Goal: Transaction & Acquisition: Obtain resource

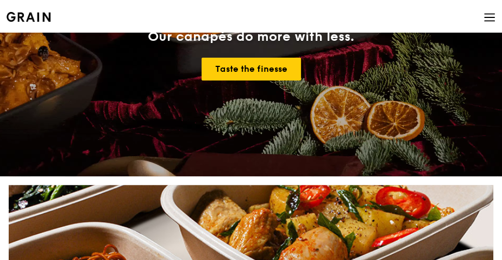
scroll to position [163, 0]
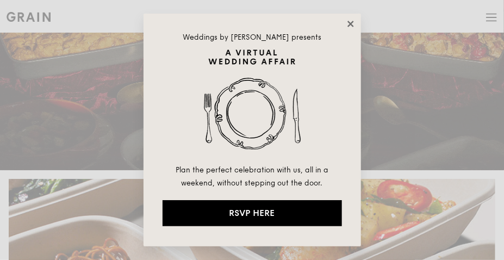
click at [348, 28] on icon at bounding box center [351, 24] width 10 height 10
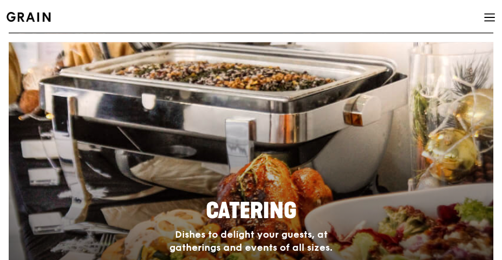
scroll to position [978, 0]
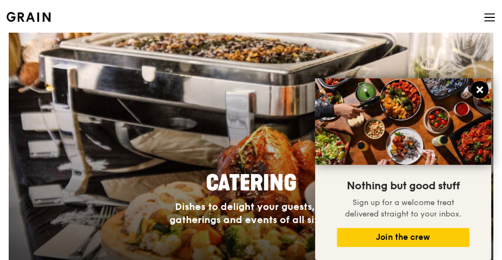
click at [479, 88] on icon at bounding box center [480, 89] width 7 height 7
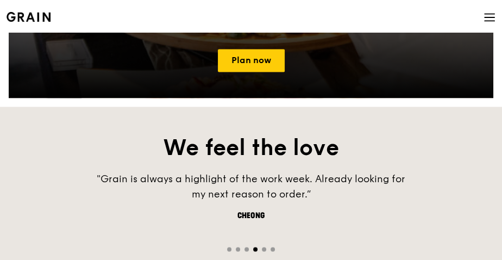
scroll to position [1196, 0]
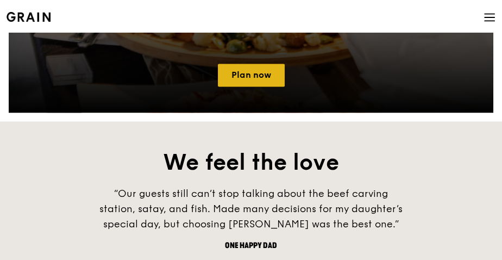
click at [258, 71] on link "Plan now" at bounding box center [251, 75] width 67 height 23
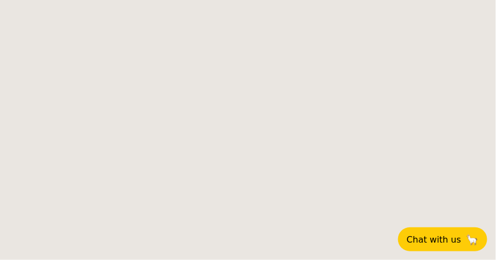
select select
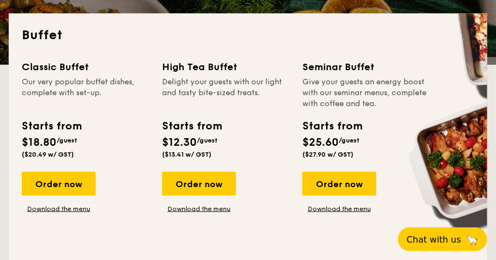
scroll to position [271, 0]
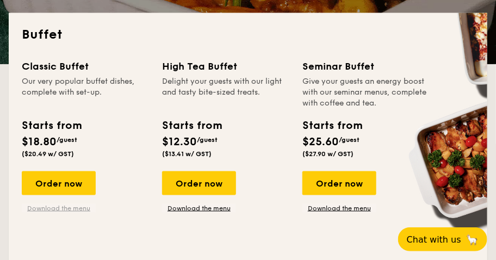
click at [69, 208] on link "Download the menu" at bounding box center [59, 208] width 74 height 9
